Goal: Manage account settings

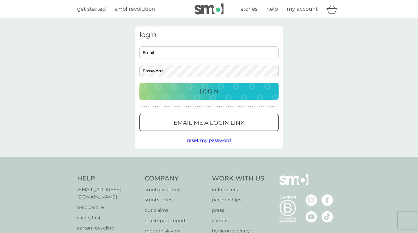
click at [177, 52] on input "Email" at bounding box center [208, 52] width 139 height 12
click at [168, 50] on input "Email" at bounding box center [208, 52] width 139 height 12
type input "e"
type input "[EMAIL_ADDRESS][DOMAIN_NAME]"
click at [139, 83] on button "Login" at bounding box center [208, 91] width 139 height 17
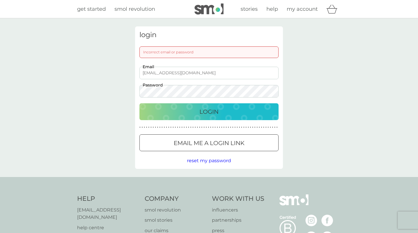
click at [139, 103] on button "Login" at bounding box center [208, 111] width 139 height 17
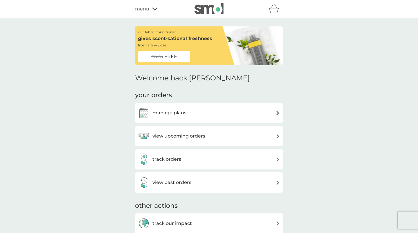
click at [146, 11] on span "menu" at bounding box center [142, 9] width 14 height 8
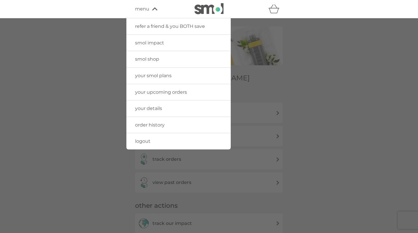
click at [156, 57] on span "smol shop" at bounding box center [147, 59] width 24 height 6
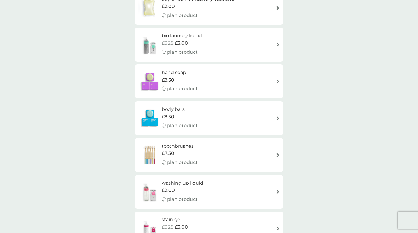
scroll to position [529, 0]
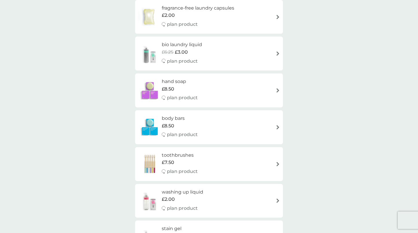
click at [207, 97] on div "hand soap £8.50 plan product" at bounding box center [209, 90] width 142 height 25
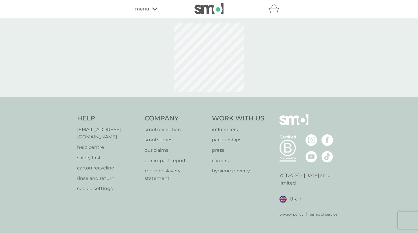
select select "91"
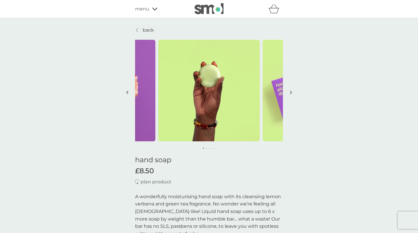
click at [126, 91] on img "button" at bounding box center [127, 92] width 2 height 4
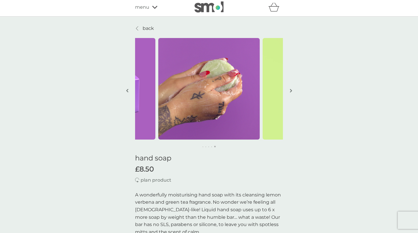
scroll to position [3, 0]
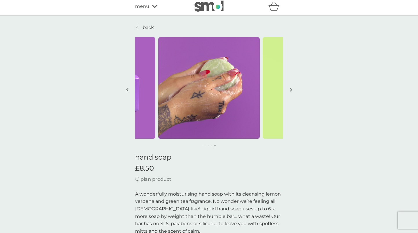
click at [128, 88] on img "button" at bounding box center [127, 90] width 2 height 4
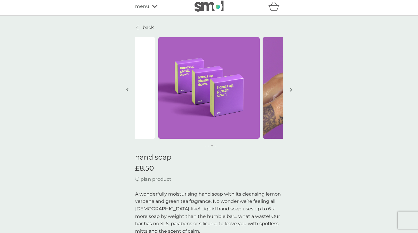
click at [126, 91] on img "button" at bounding box center [127, 90] width 2 height 4
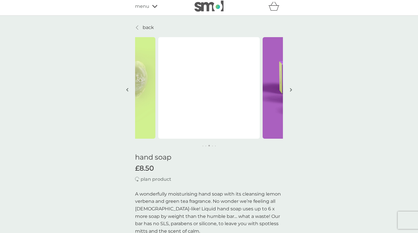
click at [127, 88] on img "button" at bounding box center [127, 90] width 2 height 4
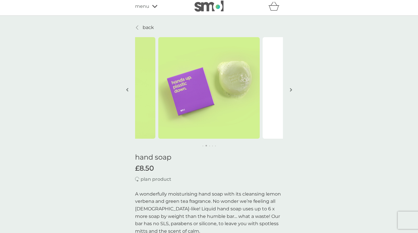
click at [127, 88] on img "button" at bounding box center [127, 90] width 2 height 4
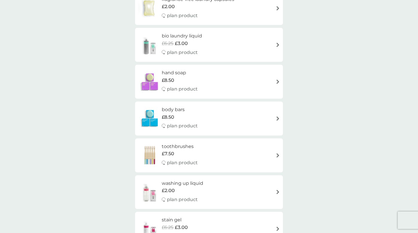
scroll to position [549, 0]
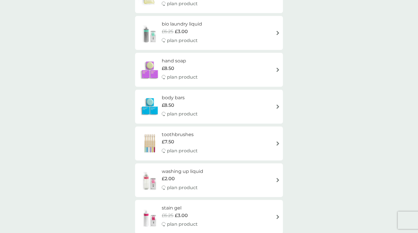
click at [197, 106] on div "£8.50" at bounding box center [180, 105] width 36 height 8
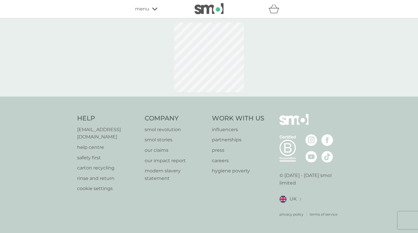
select select "91"
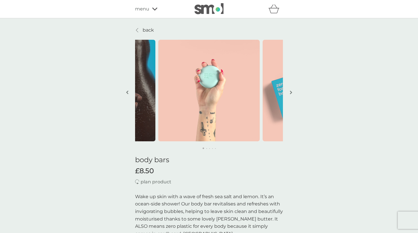
click at [128, 92] on button "button" at bounding box center [127, 92] width 4 height 29
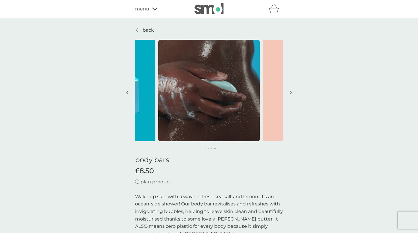
click at [128, 92] on button "button" at bounding box center [127, 92] width 4 height 29
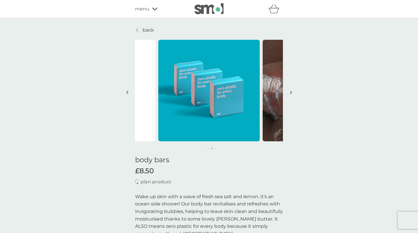
click at [128, 92] on button "button" at bounding box center [127, 92] width 4 height 29
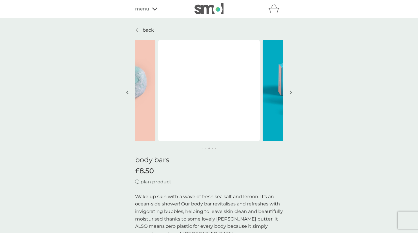
click at [128, 92] on button "button" at bounding box center [127, 92] width 4 height 29
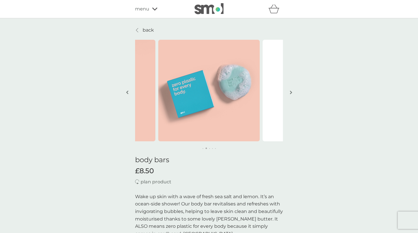
click at [128, 92] on button "button" at bounding box center [127, 92] width 4 height 29
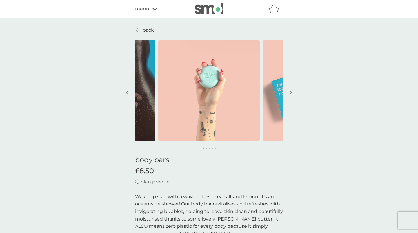
click at [128, 92] on button "button" at bounding box center [127, 92] width 4 height 29
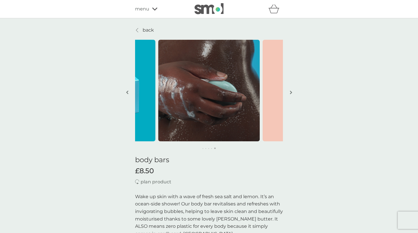
click at [153, 11] on div "menu" at bounding box center [159, 9] width 49 height 8
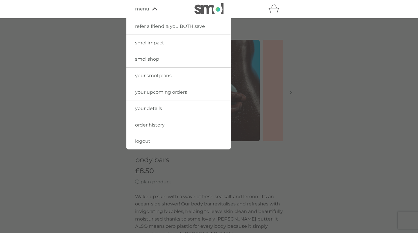
click at [101, 50] on div at bounding box center [209, 134] width 418 height 233
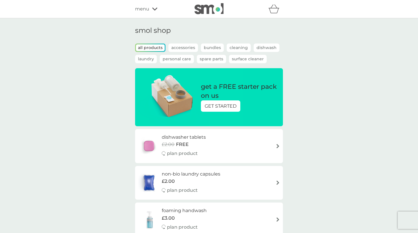
scroll to position [549, 0]
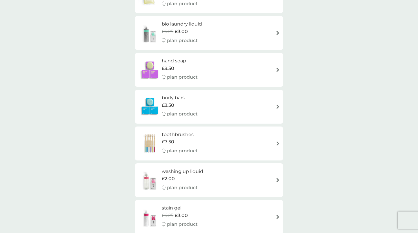
click at [209, 148] on div "toothbrushes £7.50 plan product" at bounding box center [209, 143] width 142 height 25
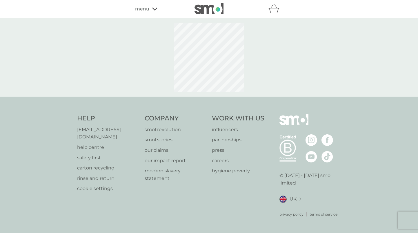
select select "119"
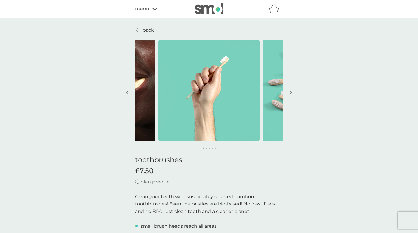
click at [128, 90] on img "button" at bounding box center [127, 92] width 2 height 4
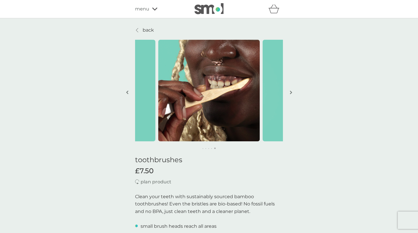
click at [289, 92] on button "button" at bounding box center [291, 92] width 4 height 29
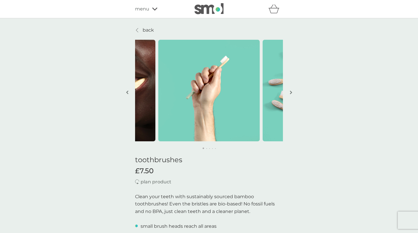
click at [290, 92] on img "button" at bounding box center [291, 92] width 2 height 4
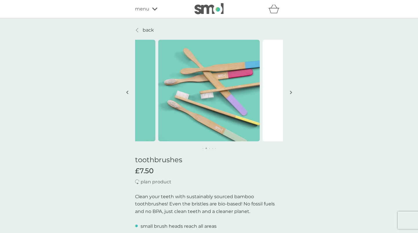
click at [290, 92] on img "button" at bounding box center [291, 92] width 2 height 4
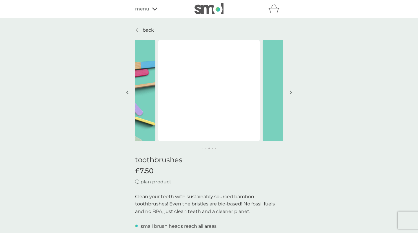
click at [289, 93] on button "button" at bounding box center [291, 92] width 4 height 29
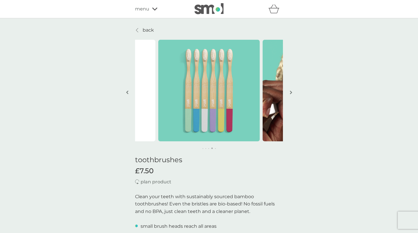
click at [289, 93] on button "button" at bounding box center [291, 92] width 4 height 29
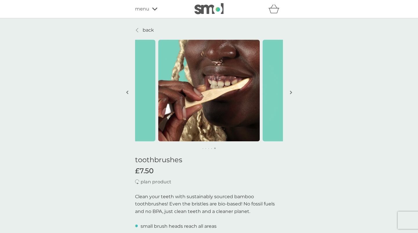
click at [289, 93] on button "button" at bounding box center [291, 92] width 4 height 29
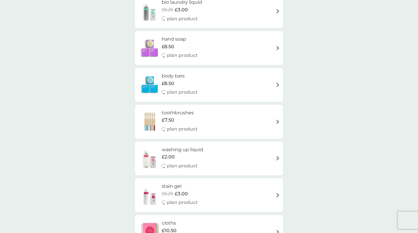
scroll to position [581, 0]
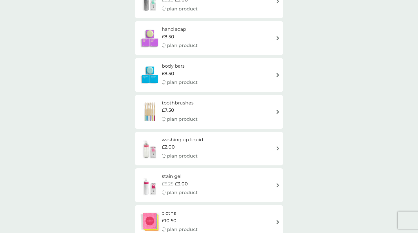
click at [212, 151] on div "washing up liquid £2.00 plan product" at bounding box center [209, 148] width 142 height 25
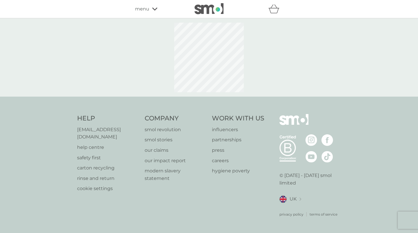
select select "112"
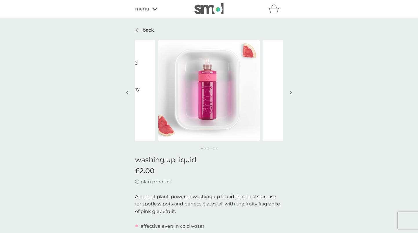
click at [125, 92] on button "button" at bounding box center [127, 92] width 4 height 29
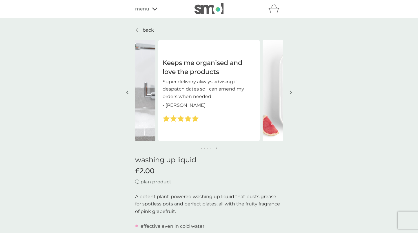
click at [125, 92] on button "button" at bounding box center [127, 92] width 4 height 29
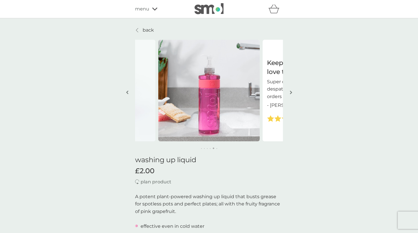
click at [125, 92] on button "button" at bounding box center [127, 92] width 4 height 29
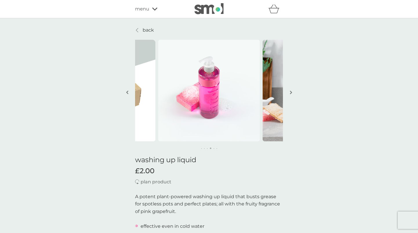
click at [125, 92] on button "button" at bounding box center [127, 92] width 4 height 29
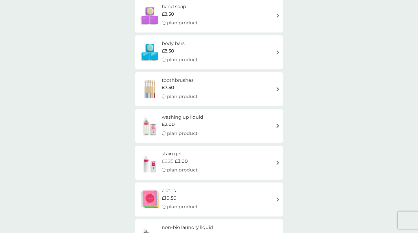
scroll to position [615, 0]
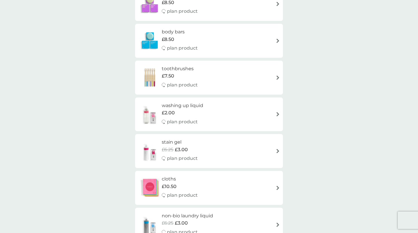
click at [208, 147] on div "stain gel £6.25 £3.00 plan product" at bounding box center [209, 150] width 142 height 25
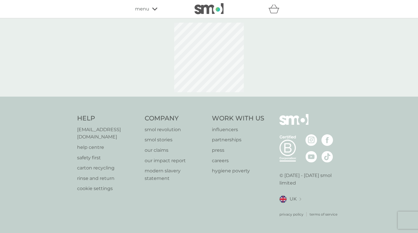
select select "182"
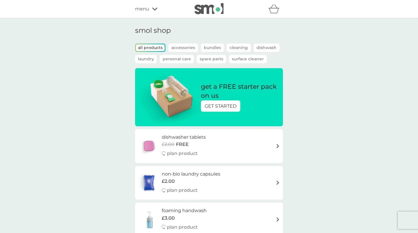
scroll to position [615, 0]
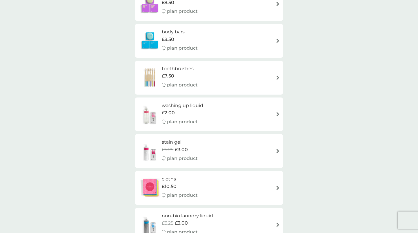
click at [217, 182] on div "cloths £10.50 plan product" at bounding box center [209, 187] width 142 height 25
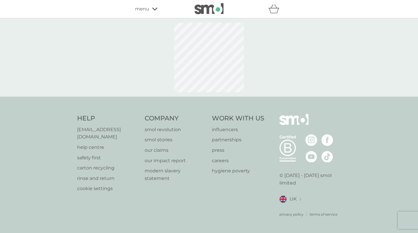
select select "91"
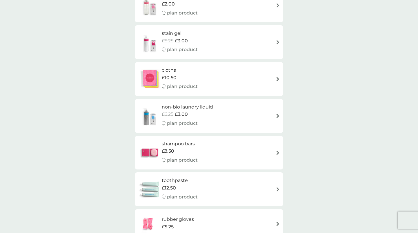
scroll to position [736, 0]
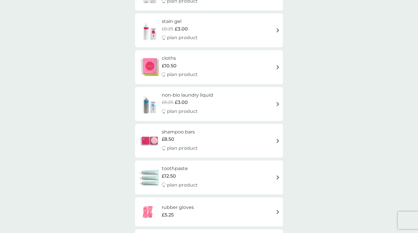
click at [221, 90] on div "non-bio laundry liquid £6.25 £3.00 plan product" at bounding box center [209, 104] width 148 height 34
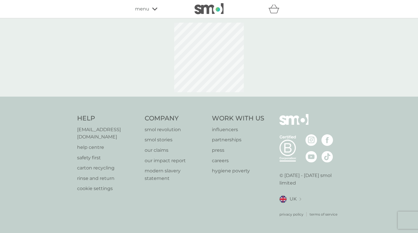
select select "91"
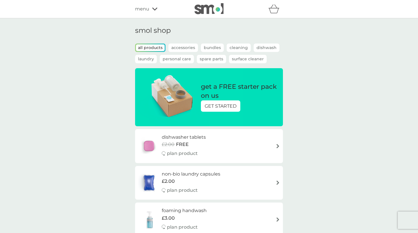
scroll to position [736, 0]
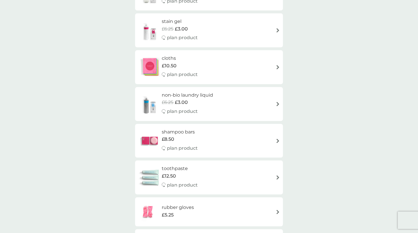
click at [210, 178] on div "toothpaste £12.50 plan product" at bounding box center [209, 177] width 142 height 25
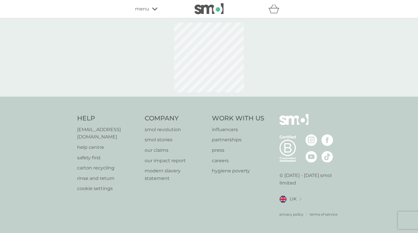
select select "91"
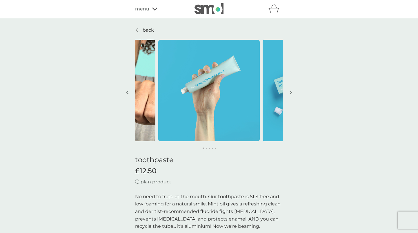
click at [127, 91] on img "button" at bounding box center [127, 92] width 2 height 4
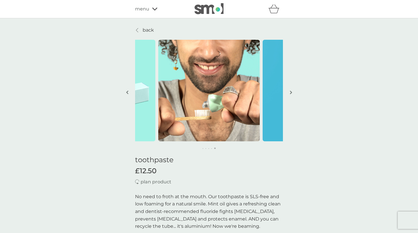
click at [127, 91] on img "button" at bounding box center [127, 92] width 2 height 4
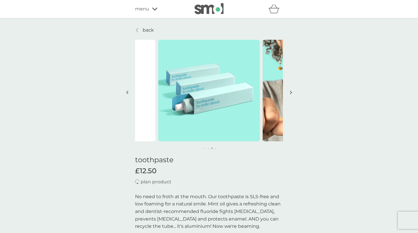
click at [127, 91] on img "button" at bounding box center [127, 92] width 2 height 4
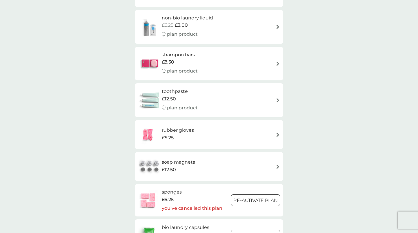
scroll to position [814, 0]
click at [208, 138] on div "rubber gloves £5.25" at bounding box center [209, 134] width 142 height 20
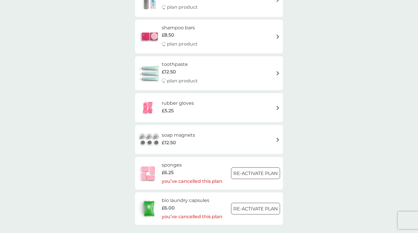
scroll to position [863, 0]
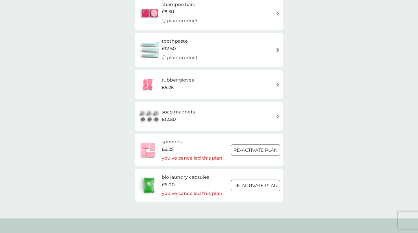
click at [193, 111] on h6 "soap magnets" at bounding box center [178, 112] width 33 height 8
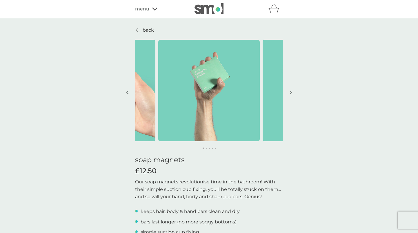
click at [128, 91] on img "button" at bounding box center [127, 92] width 2 height 4
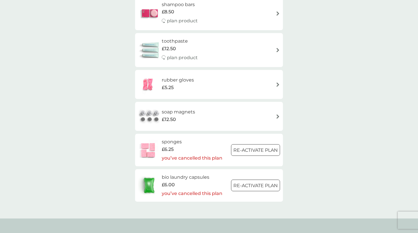
scroll to position [877, 0]
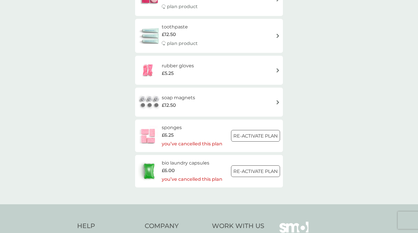
click at [181, 124] on h6 "sponges" at bounding box center [192, 128] width 61 height 8
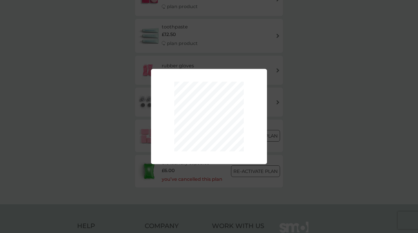
click at [77, 78] on div "Your plan has been re-activated." at bounding box center [209, 116] width 418 height 233
click at [293, 76] on div "Your plan has been re-activated." at bounding box center [209, 116] width 418 height 233
click at [251, 53] on div "Your plan has been re-activated." at bounding box center [209, 116] width 418 height 233
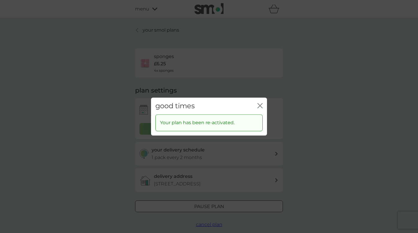
click at [260, 105] on icon "close" at bounding box center [261, 105] width 2 height 5
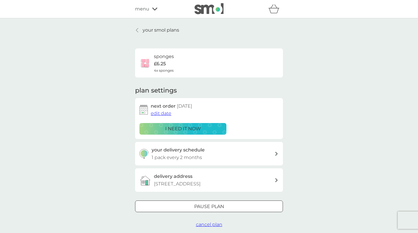
click at [162, 113] on span "edit date" at bounding box center [161, 113] width 21 height 6
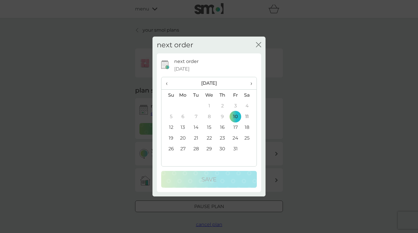
click at [261, 43] on icon "close" at bounding box center [258, 44] width 5 height 5
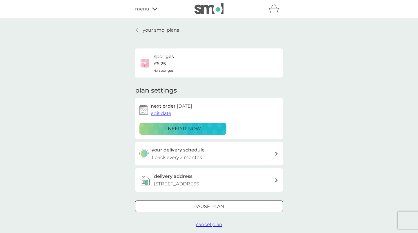
click at [212, 224] on span "cancel plan" at bounding box center [209, 225] width 26 height 6
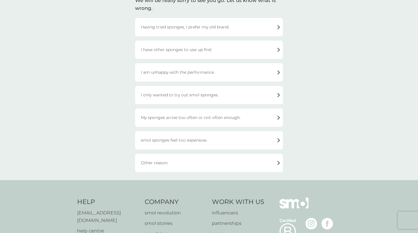
scroll to position [97, 0]
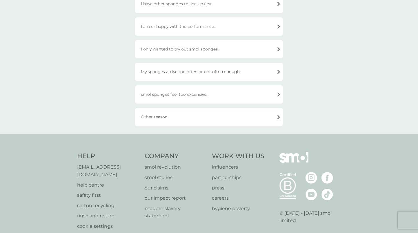
click at [182, 114] on div "Other reason." at bounding box center [209, 117] width 148 height 18
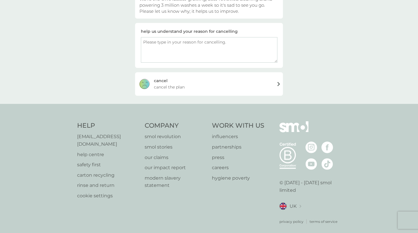
click at [191, 84] on div "[PERSON_NAME] the plan" at bounding box center [209, 83] width 148 height 23
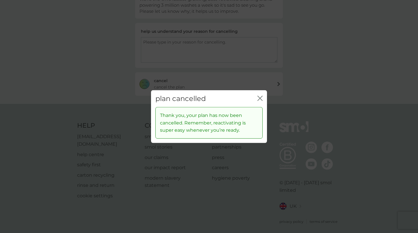
click at [258, 95] on div "close" at bounding box center [260, 98] width 5 height 8
click at [260, 97] on icon "close" at bounding box center [260, 97] width 5 height 5
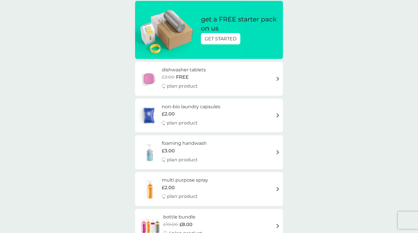
scroll to position [88, 0]
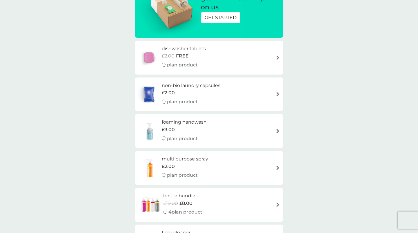
click at [211, 131] on div "foaming handwash £3.00 plan product" at bounding box center [187, 130] width 51 height 25
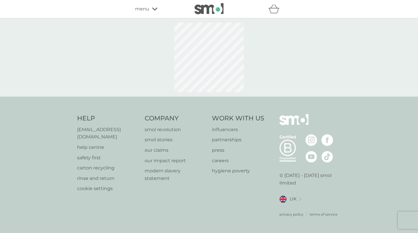
select select "119"
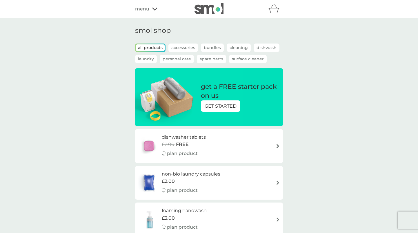
scroll to position [88, 0]
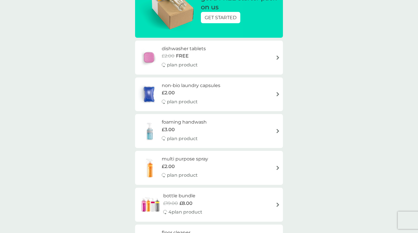
click at [211, 55] on div "dishwasher tablets £2.00 FREE plan product" at bounding box center [209, 57] width 142 height 25
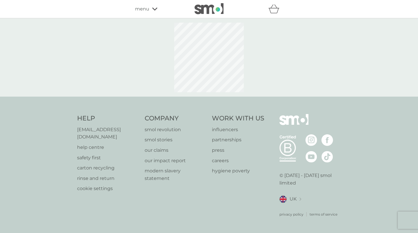
select select "42"
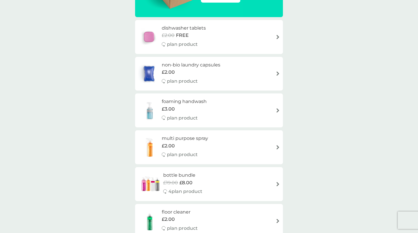
scroll to position [127, 0]
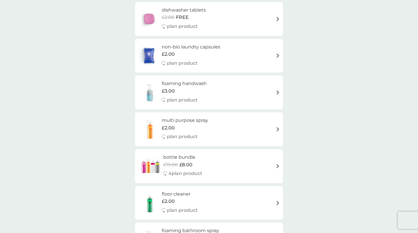
click at [212, 162] on div "bottle bundle £19.00 £8.00 4 plan product" at bounding box center [209, 165] width 142 height 25
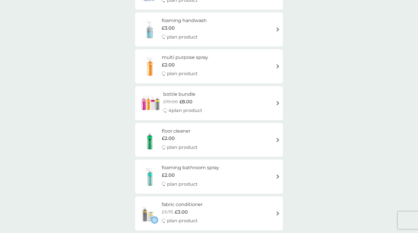
scroll to position [191, 0]
click at [213, 132] on div "floor cleaner £2.00 plan product" at bounding box center [209, 139] width 142 height 25
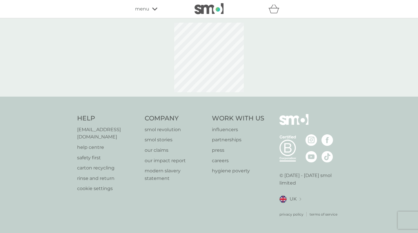
select select "84"
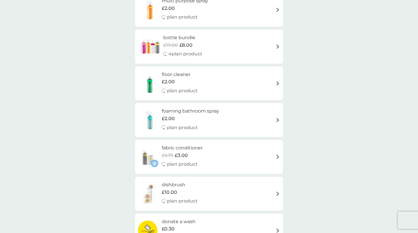
scroll to position [255, 0]
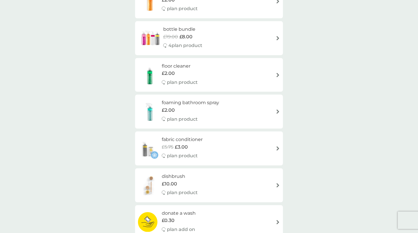
click at [219, 110] on div "£2.00" at bounding box center [190, 110] width 57 height 8
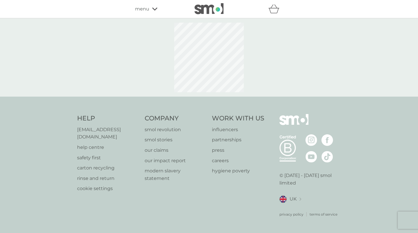
select select "182"
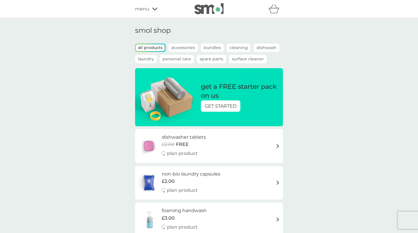
scroll to position [255, 0]
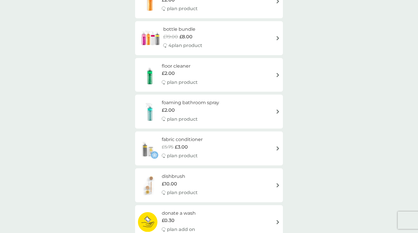
click at [211, 154] on div "fabric conditioner £5.75 £3.00 plan product" at bounding box center [209, 148] width 142 height 25
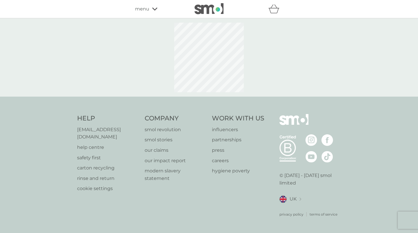
select select "182"
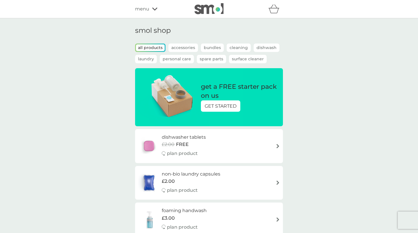
scroll to position [255, 0]
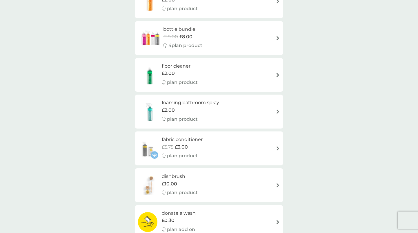
click at [216, 186] on div "dishbrush £10.00 plan product" at bounding box center [209, 185] width 142 height 25
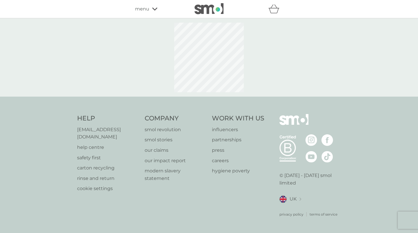
select select "245"
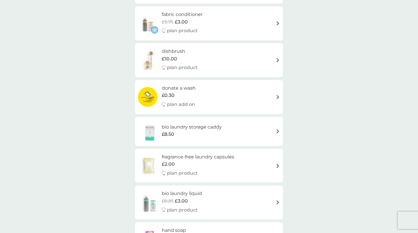
scroll to position [385, 0]
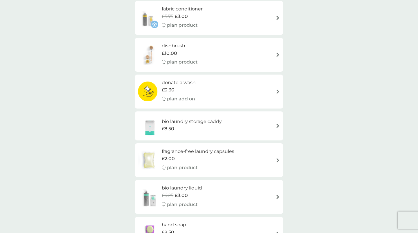
click at [220, 125] on div "£8.50" at bounding box center [192, 129] width 60 height 8
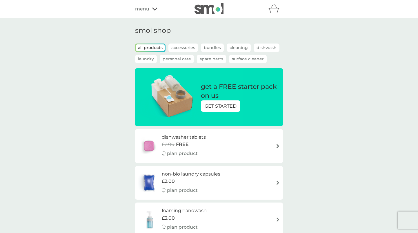
click at [148, 10] on span "menu" at bounding box center [142, 9] width 14 height 8
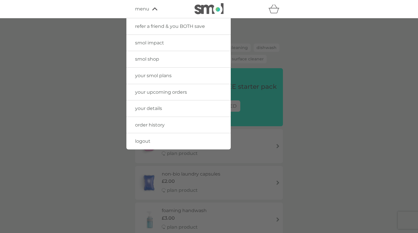
click at [163, 42] on span "smol impact" at bounding box center [149, 43] width 29 height 6
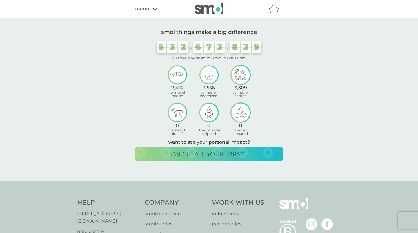
click at [151, 7] on div "menu" at bounding box center [159, 9] width 49 height 8
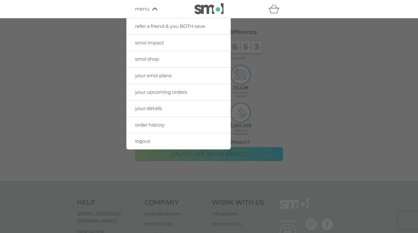
click at [208, 11] on img at bounding box center [209, 8] width 29 height 11
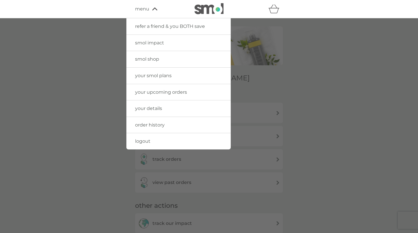
click at [309, 46] on div at bounding box center [209, 134] width 418 height 233
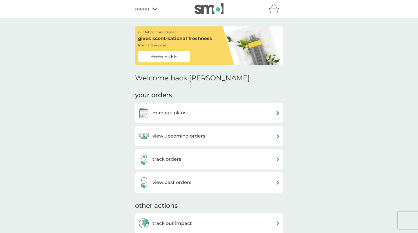
click at [204, 7] on img at bounding box center [209, 8] width 29 height 11
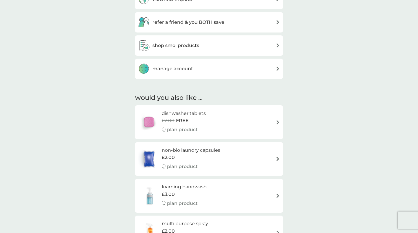
scroll to position [210, 0]
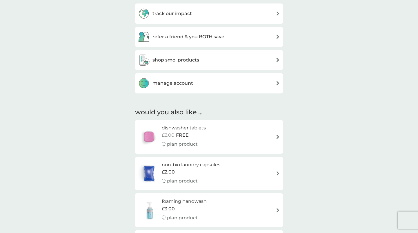
click at [204, 60] on div "shop smol products" at bounding box center [209, 60] width 142 height 12
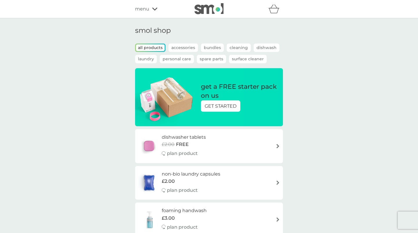
click at [153, 8] on icon at bounding box center [154, 9] width 5 height 3
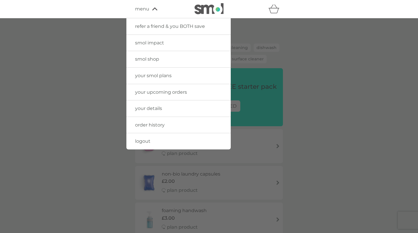
click at [154, 115] on link "your details" at bounding box center [178, 108] width 104 height 16
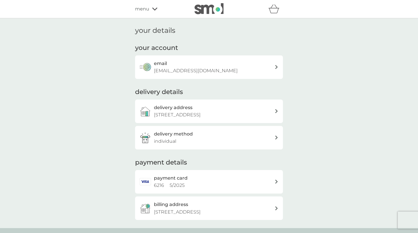
click at [197, 63] on div "email [EMAIL_ADDRESS][DOMAIN_NAME]" at bounding box center [214, 67] width 121 height 15
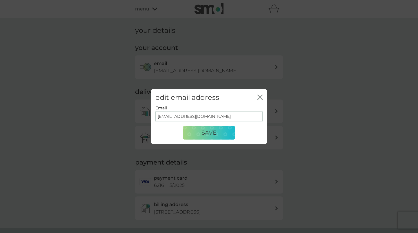
click at [217, 116] on input "[EMAIL_ADDRESS][DOMAIN_NAME]" at bounding box center [208, 117] width 107 height 10
click at [228, 132] on button "Save" at bounding box center [209, 133] width 52 height 14
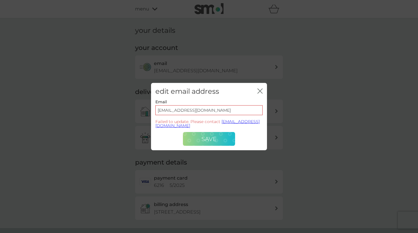
click at [210, 138] on span "Save" at bounding box center [209, 138] width 15 height 7
drag, startPoint x: 223, startPoint y: 110, endPoint x: 134, endPoint y: 108, distance: 89.0
click at [134, 109] on div "edit email address close Email [EMAIL_ADDRESS][DOMAIN_NAME] Failed to update. P…" at bounding box center [209, 116] width 418 height 233
type input "[EMAIL_ADDRESS][DOMAIN_NAME]"
click at [199, 139] on button "Save" at bounding box center [209, 139] width 52 height 14
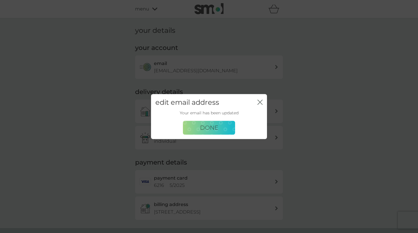
click at [223, 129] on button "Done" at bounding box center [209, 128] width 52 height 14
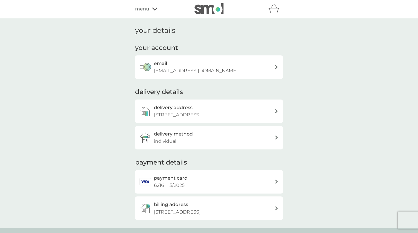
click at [143, 11] on span "menu" at bounding box center [142, 9] width 14 height 8
